Goal: Task Accomplishment & Management: Use online tool/utility

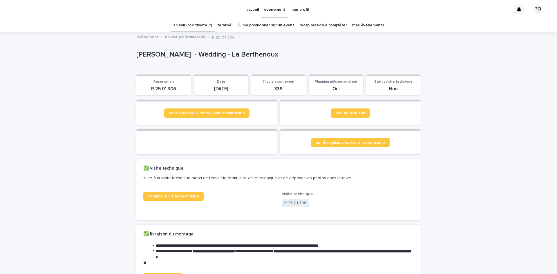
click at [264, 25] on link "✋🏻 me positionner sur un event" at bounding box center [265, 26] width 57 height 14
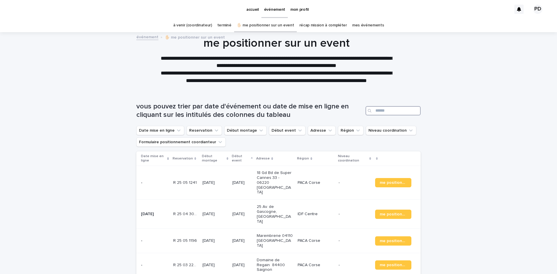
click at [286, 112] on input "Search" at bounding box center [392, 110] width 55 height 9
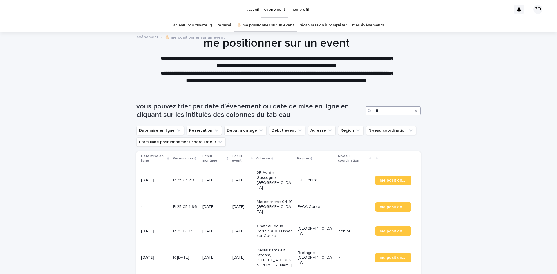
type input "*"
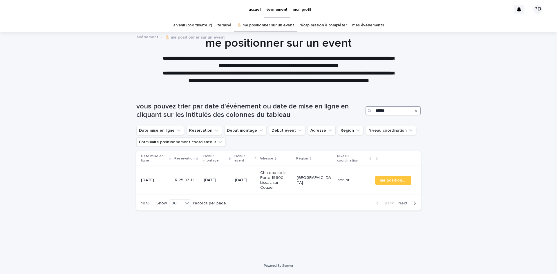
type input "******"
click at [286, 170] on p "[GEOGRAPHIC_DATA]" at bounding box center [315, 180] width 36 height 10
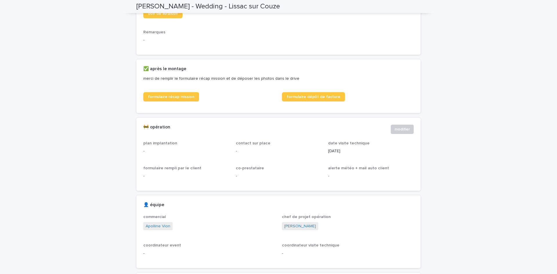
scroll to position [261, 0]
